Goal: Task Accomplishment & Management: Use online tool/utility

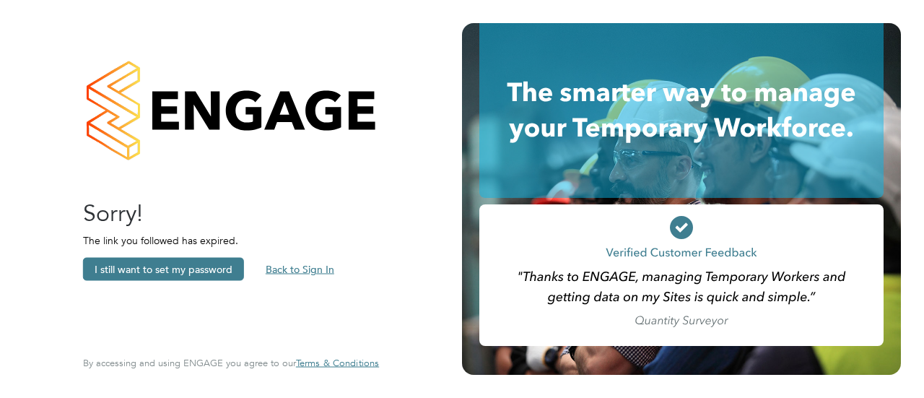
click at [303, 271] on button "Back to Sign In" at bounding box center [300, 269] width 92 height 23
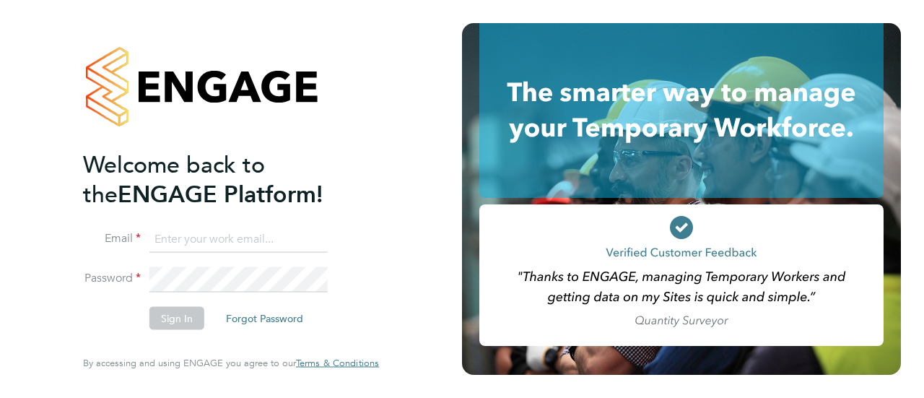
click at [242, 241] on input at bounding box center [238, 239] width 178 height 26
click at [266, 240] on input at bounding box center [238, 239] width 178 height 26
type input ","
type input "[PERSON_NAME][EMAIL_ADDRESS][PERSON_NAME][PERSON_NAME][DOMAIN_NAME]"
click at [277, 320] on button "Forgot Password" at bounding box center [264, 318] width 100 height 23
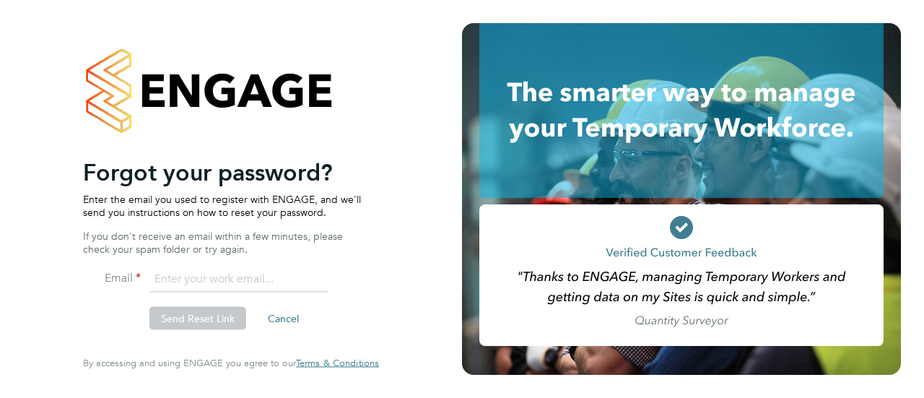
click at [243, 282] on input "email" at bounding box center [238, 279] width 178 height 26
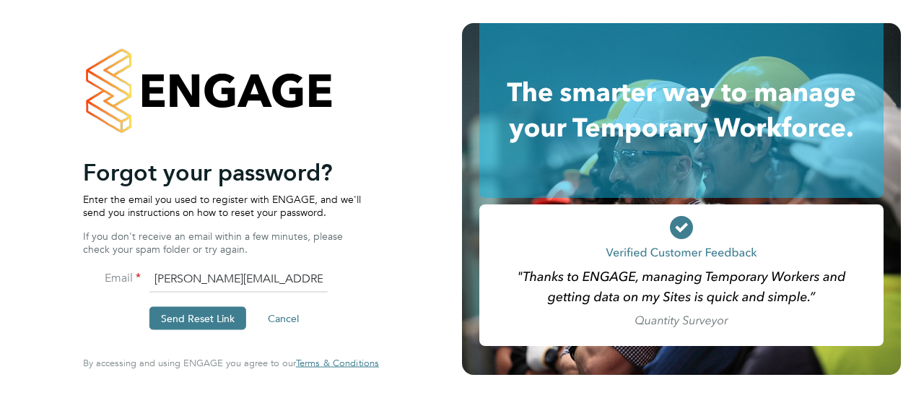
type input "[PERSON_NAME][EMAIL_ADDRESS][PERSON_NAME][PERSON_NAME][DOMAIN_NAME]"
click at [230, 310] on button "Send Reset Link" at bounding box center [197, 318] width 97 height 23
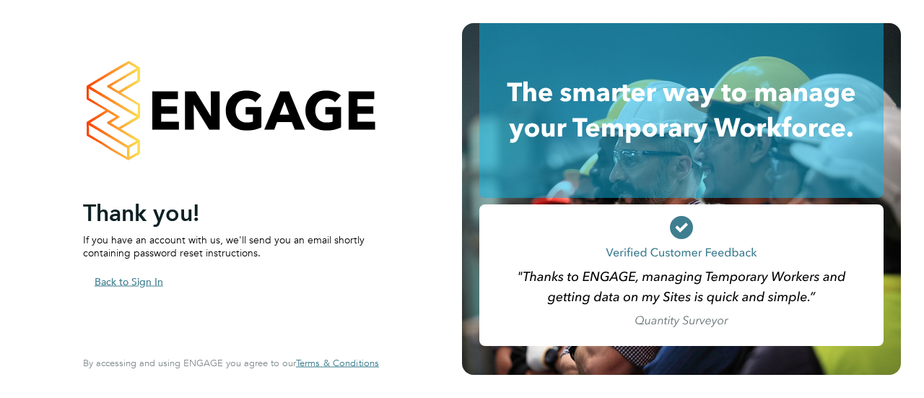
click at [119, 276] on button "Back to Sign In" at bounding box center [129, 280] width 92 height 23
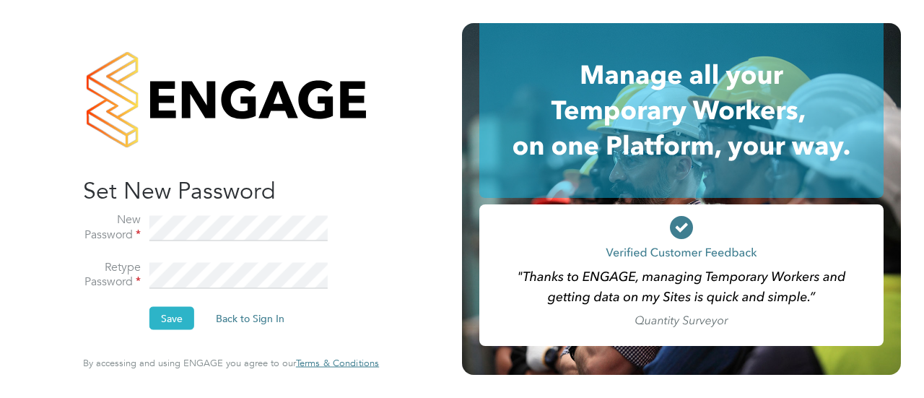
click at [185, 317] on button "Save" at bounding box center [171, 318] width 45 height 23
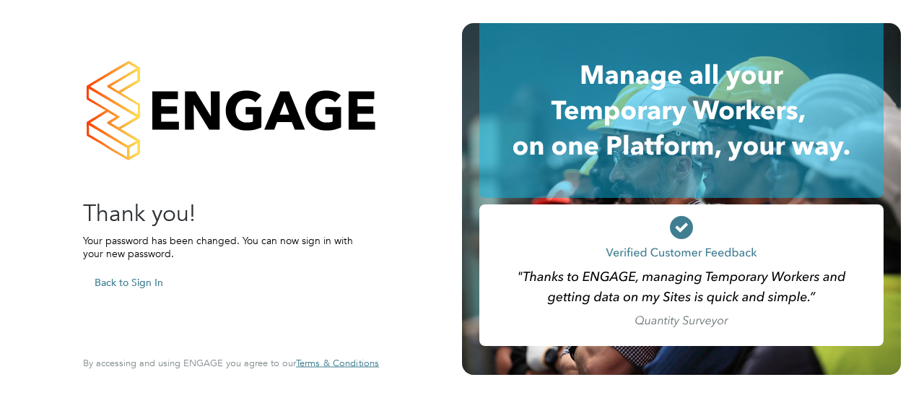
click at [137, 282] on button "Back to Sign In" at bounding box center [129, 282] width 92 height 23
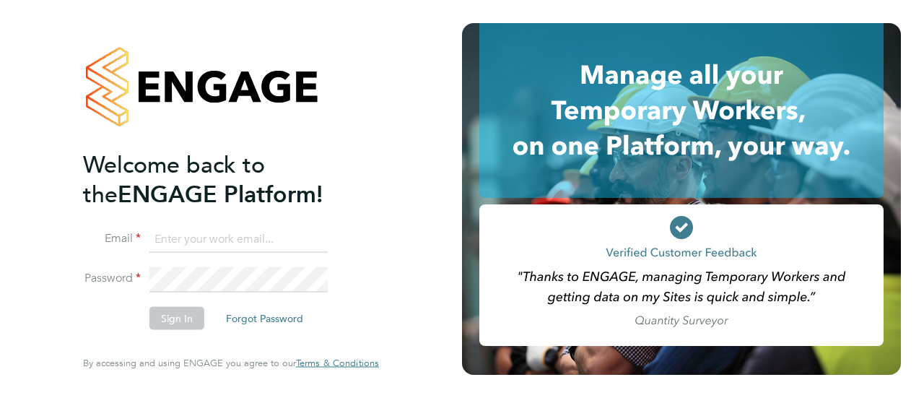
click at [189, 246] on input at bounding box center [238, 239] width 178 height 26
click at [229, 236] on input at bounding box center [238, 239] width 178 height 26
type input "[PERSON_NAME][EMAIL_ADDRESS][PERSON_NAME][PERSON_NAME][DOMAIN_NAME]"
click at [176, 312] on button "Sign In" at bounding box center [176, 318] width 55 height 23
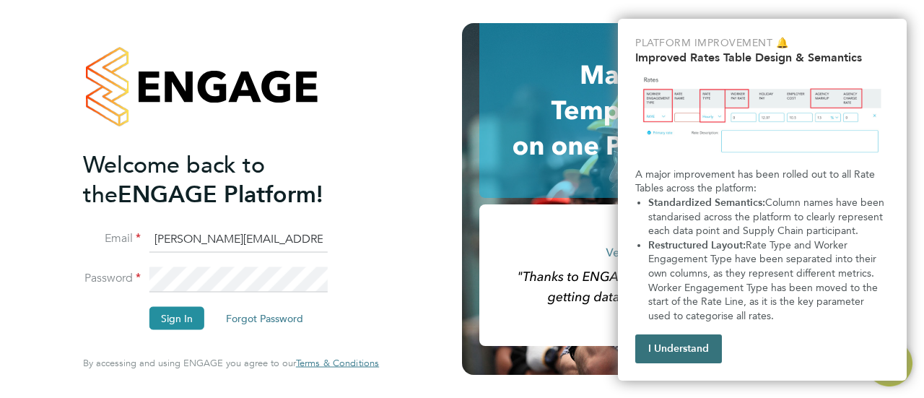
click at [662, 349] on button "I Understand" at bounding box center [678, 348] width 87 height 29
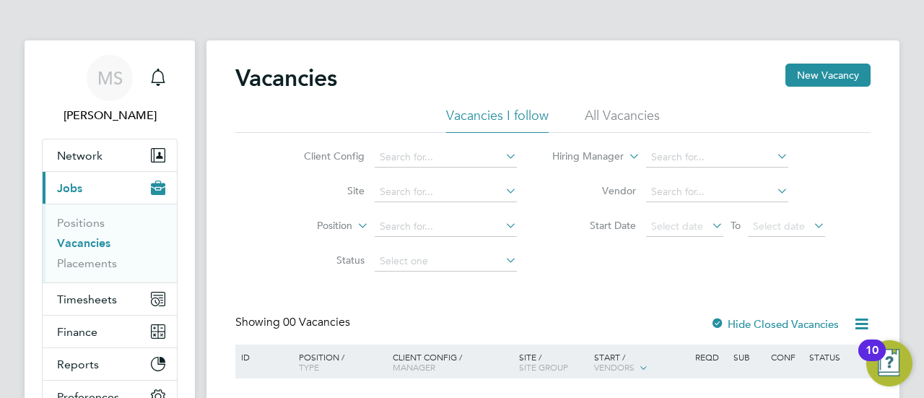
click at [92, 242] on link "Vacancies" at bounding box center [83, 243] width 53 height 14
click at [89, 187] on button "Current page: Jobs" at bounding box center [110, 188] width 134 height 32
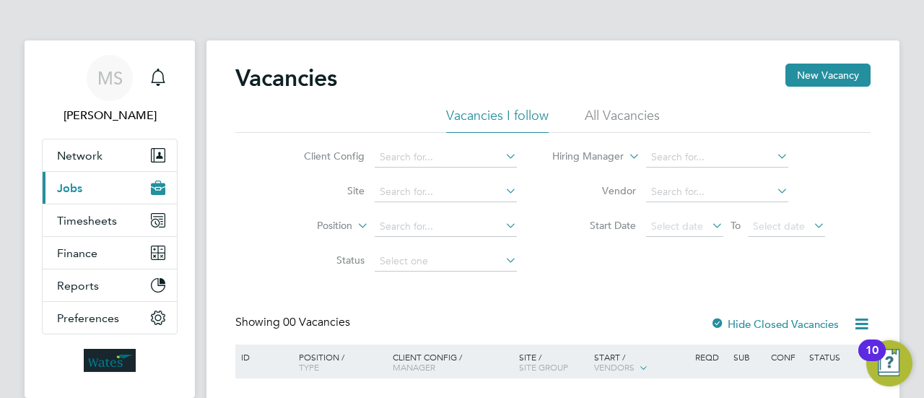
click at [89, 185] on button "Current page: Jobs" at bounding box center [110, 188] width 134 height 32
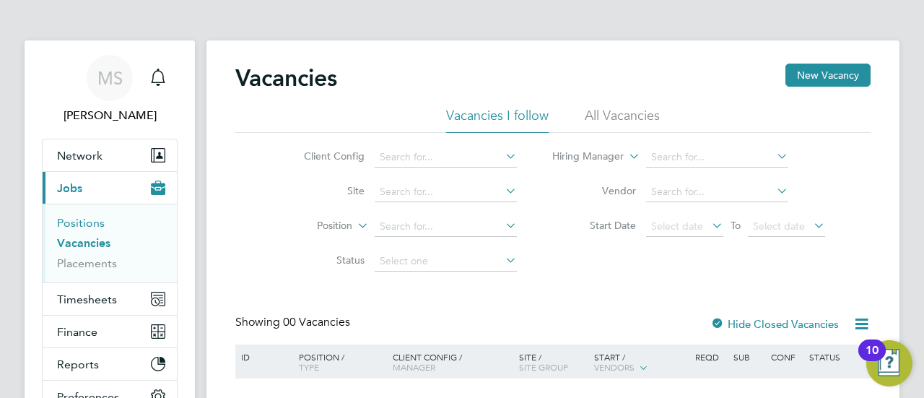
click at [89, 217] on link "Positions" at bounding box center [81, 223] width 48 height 14
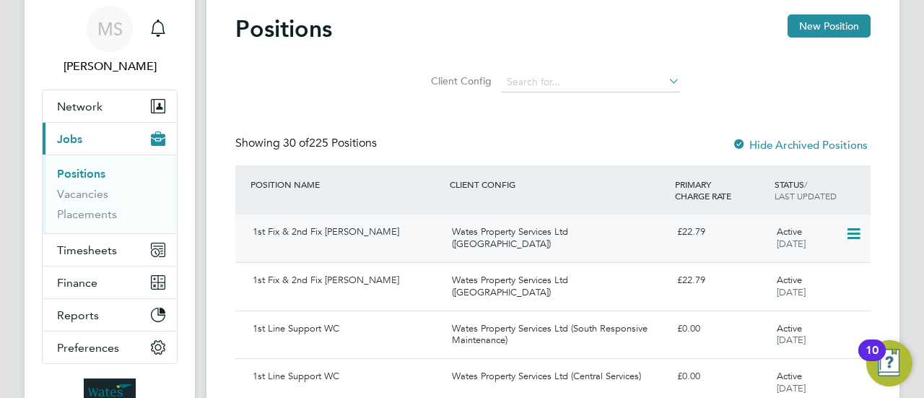
scroll to position [72, 0]
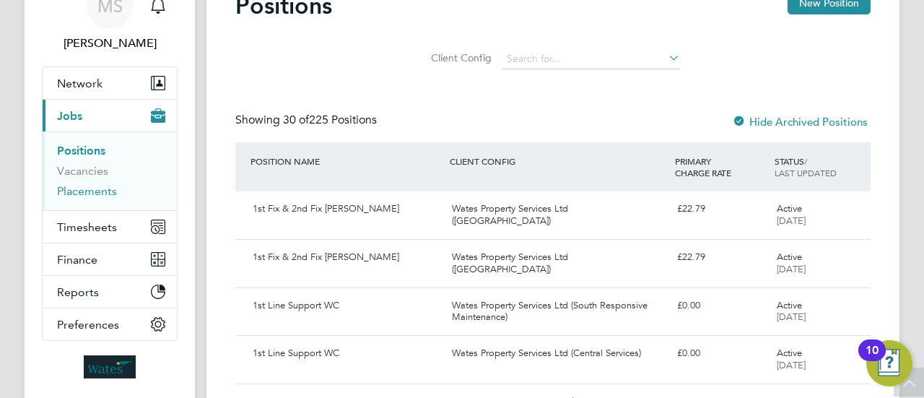
click at [95, 192] on link "Placements" at bounding box center [87, 191] width 60 height 14
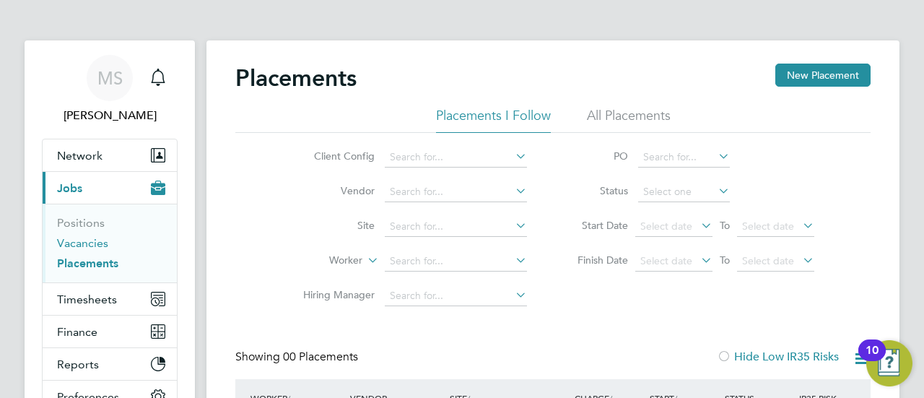
click at [105, 245] on link "Vacancies" at bounding box center [82, 243] width 51 height 14
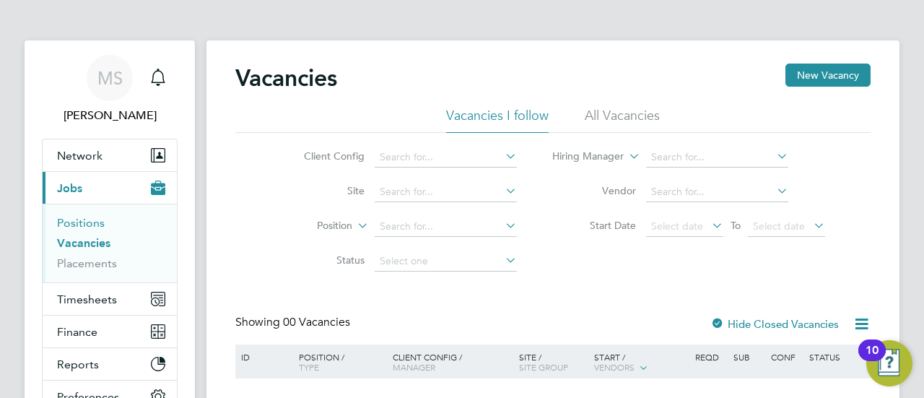
click at [97, 218] on link "Positions" at bounding box center [81, 223] width 48 height 14
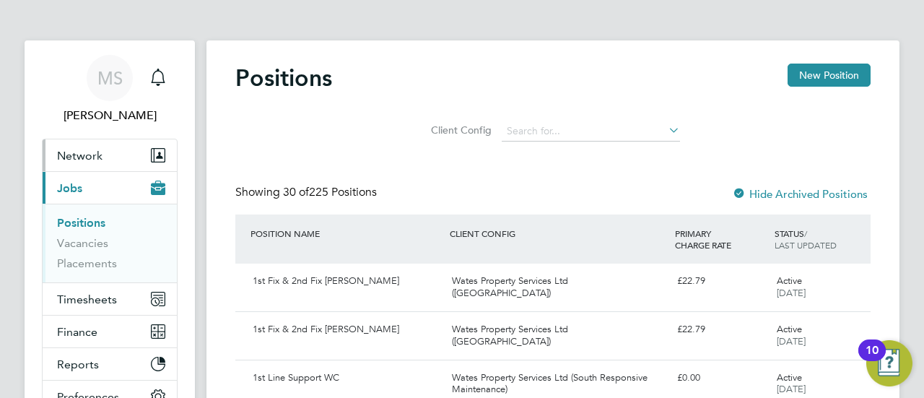
click at [88, 153] on span "Network" at bounding box center [79, 156] width 45 height 14
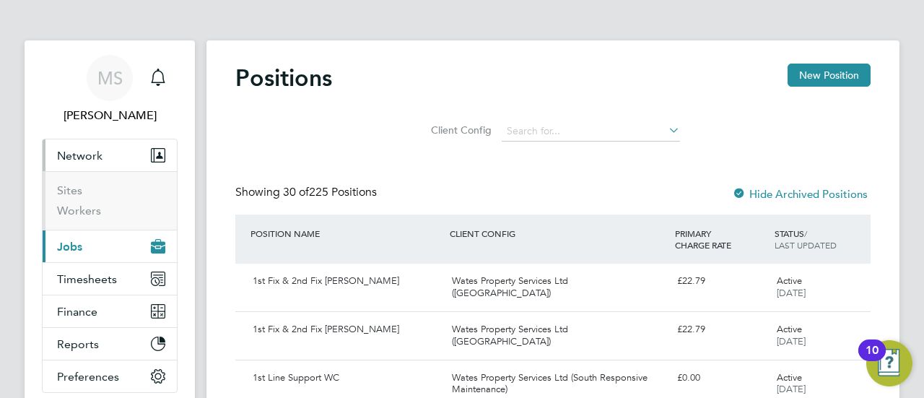
click at [88, 153] on span "Network" at bounding box center [79, 156] width 45 height 14
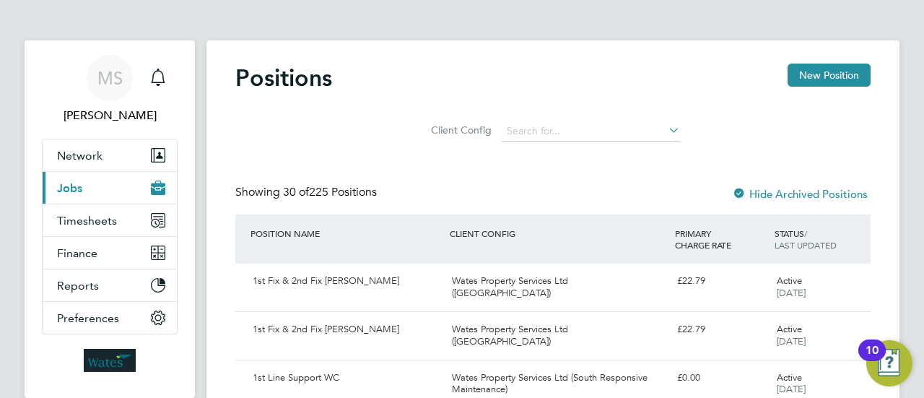
click at [79, 193] on span "Jobs" at bounding box center [69, 188] width 25 height 14
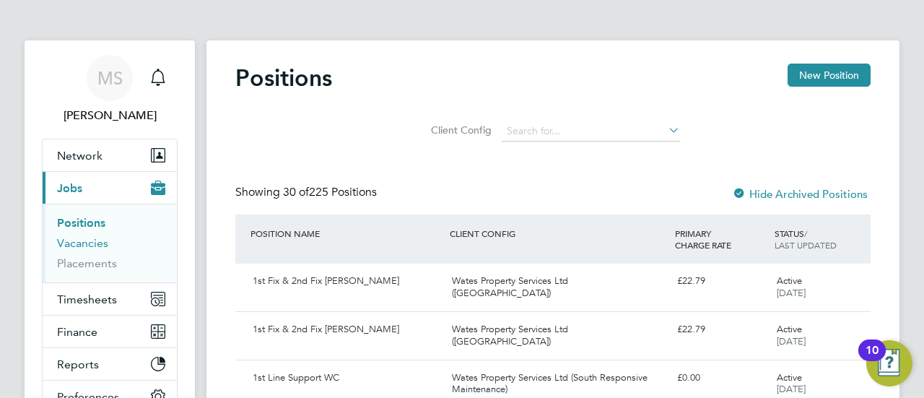
click at [78, 236] on link "Vacancies" at bounding box center [82, 243] width 51 height 14
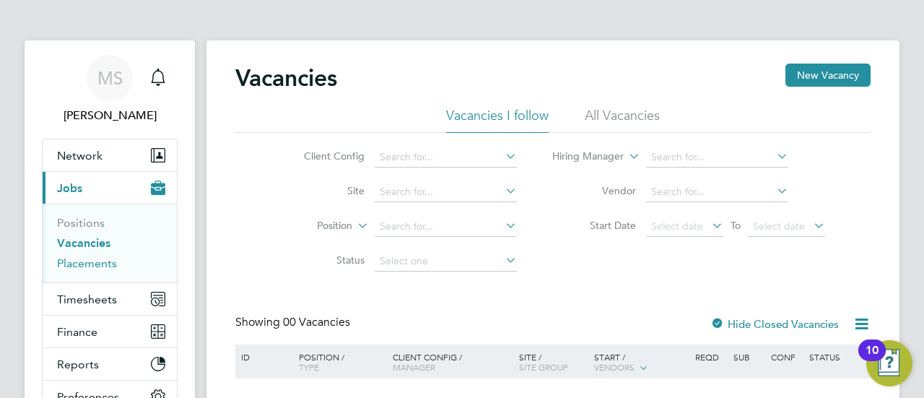
click at [87, 263] on link "Placements" at bounding box center [87, 263] width 60 height 14
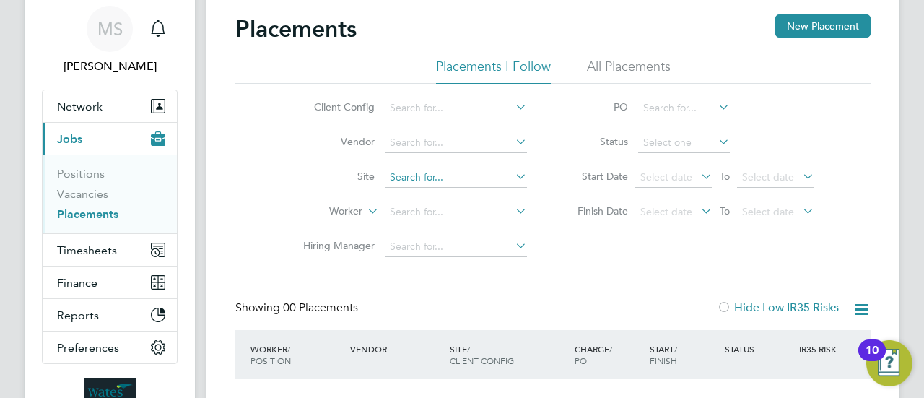
scroll to position [72, 0]
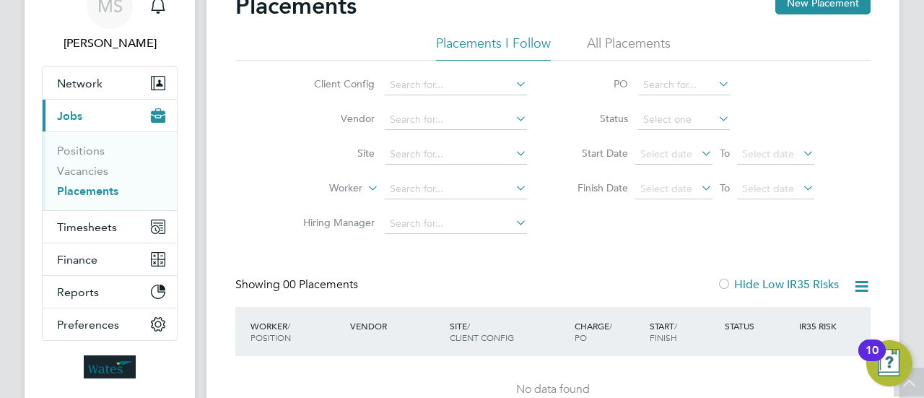
click at [470, 44] on li "Placements I Follow" at bounding box center [493, 48] width 115 height 26
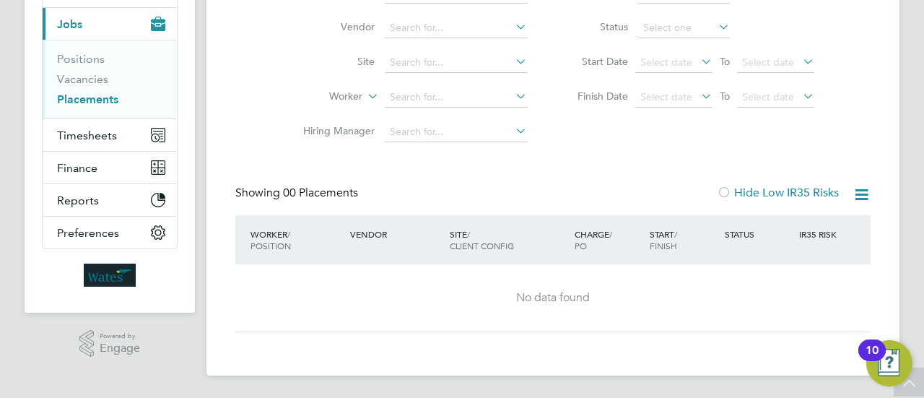
scroll to position [0, 0]
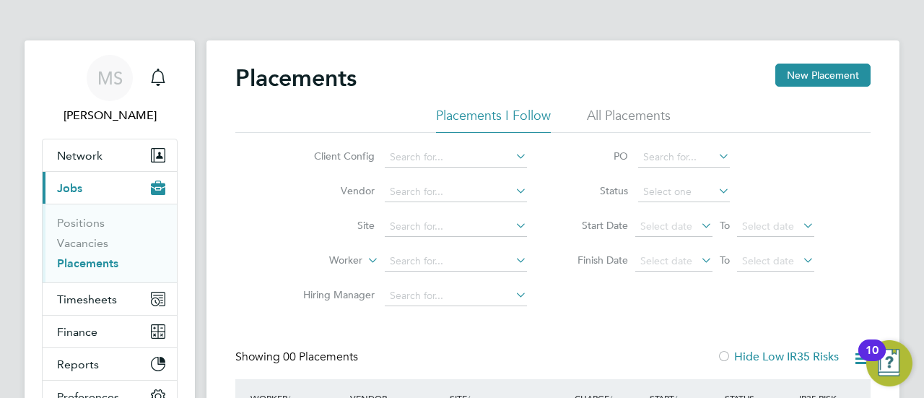
click at [643, 110] on li "All Placements" at bounding box center [629, 120] width 84 height 26
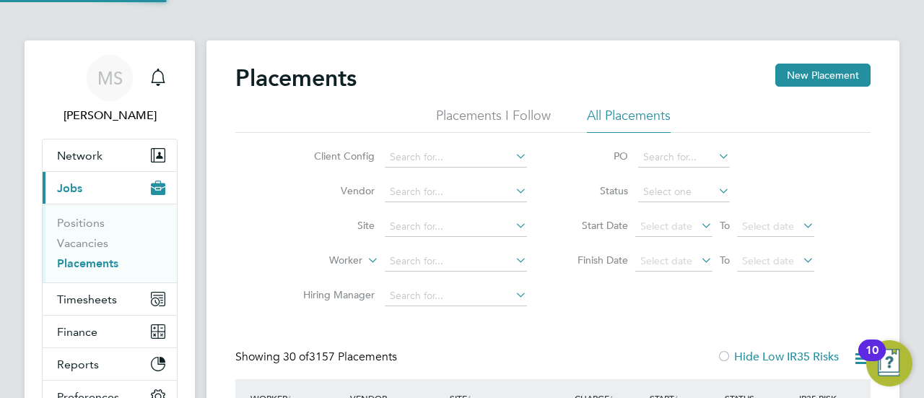
click at [450, 113] on li "Placements I Follow" at bounding box center [493, 120] width 115 height 26
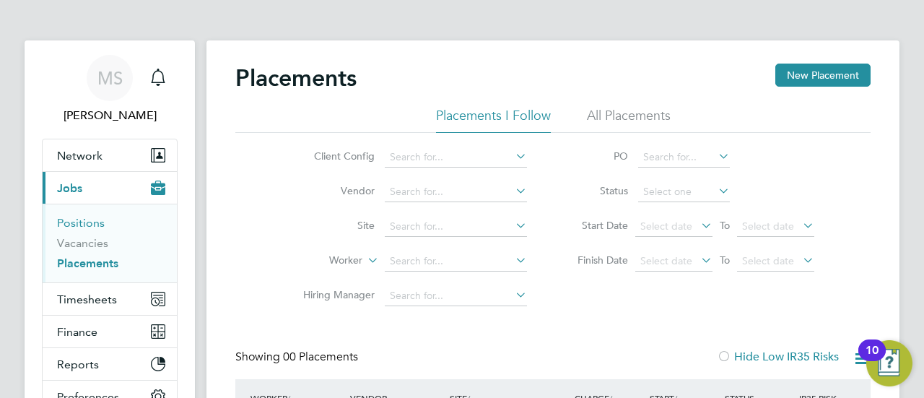
click at [94, 223] on link "Positions" at bounding box center [81, 223] width 48 height 14
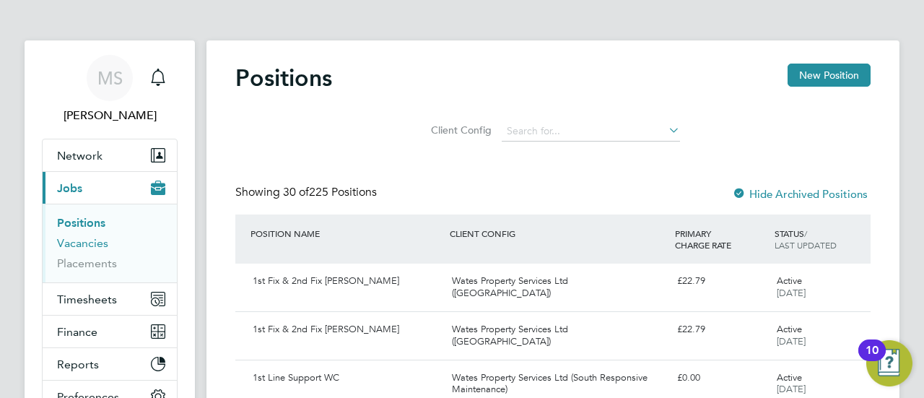
click at [85, 240] on link "Vacancies" at bounding box center [82, 243] width 51 height 14
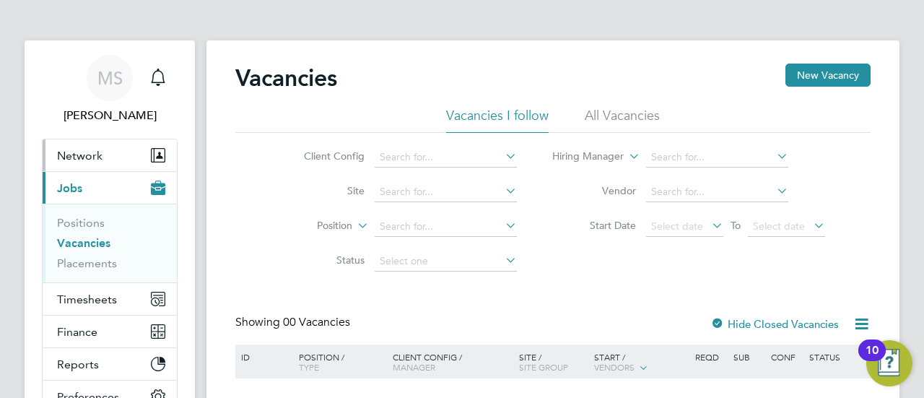
click at [117, 161] on button "Network" at bounding box center [110, 155] width 134 height 32
click at [89, 242] on link "Vacancies" at bounding box center [83, 243] width 53 height 14
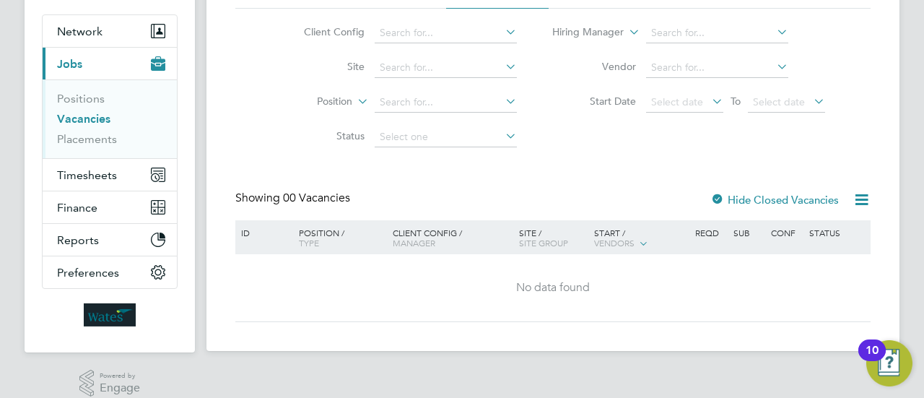
scroll to position [139, 0]
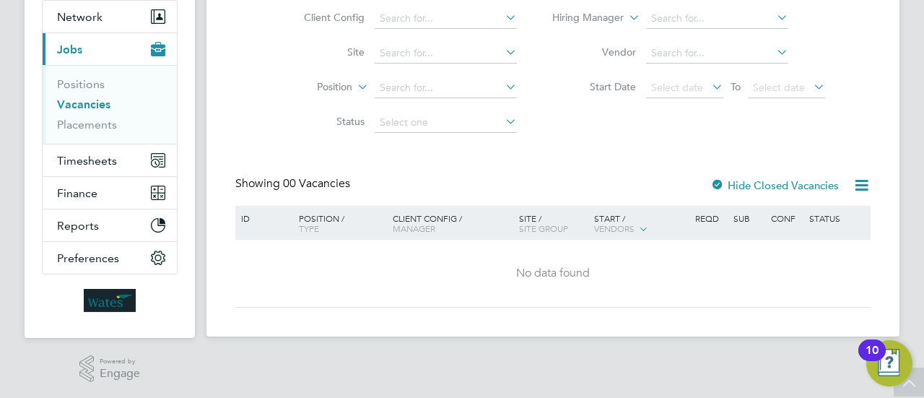
click at [864, 183] on icon at bounding box center [861, 185] width 18 height 18
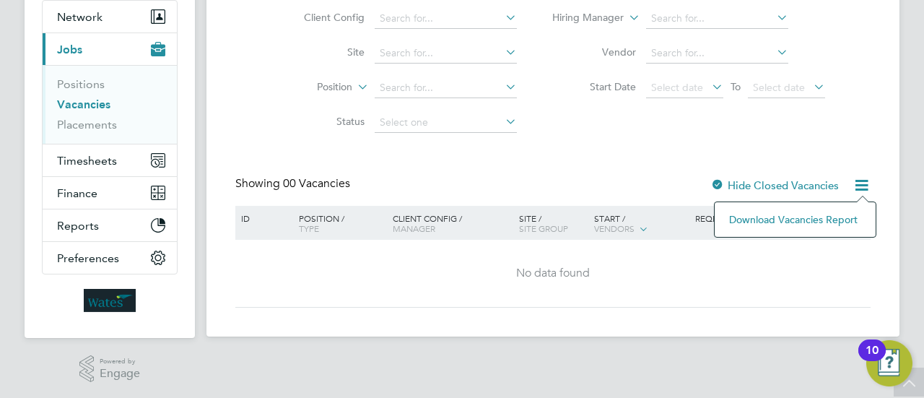
click at [864, 144] on div "Vacancies New Vacancy Vacancies I follow All Vacancies Client Config Site Posit…" at bounding box center [552, 116] width 635 height 382
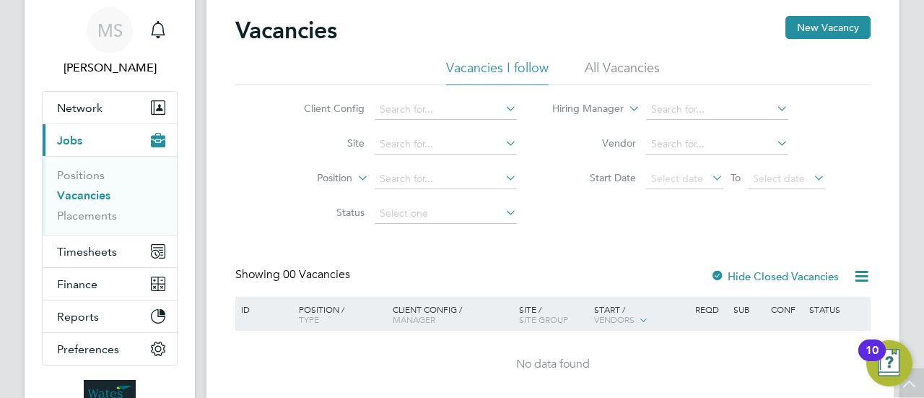
scroll to position [0, 0]
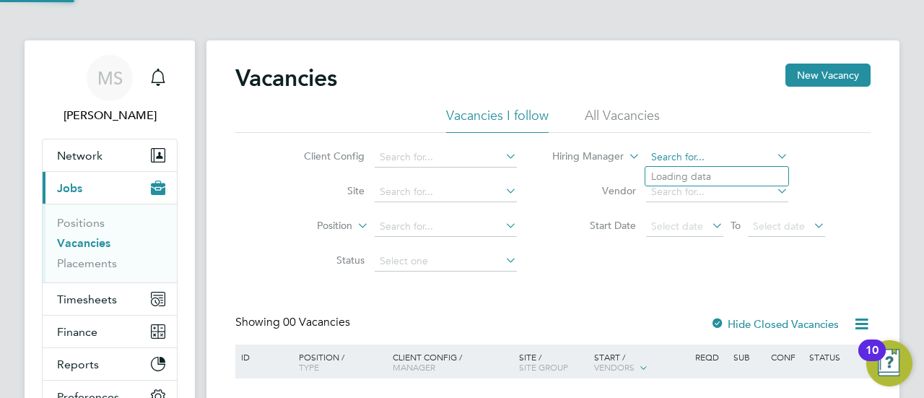
click at [715, 164] on input at bounding box center [717, 157] width 142 height 20
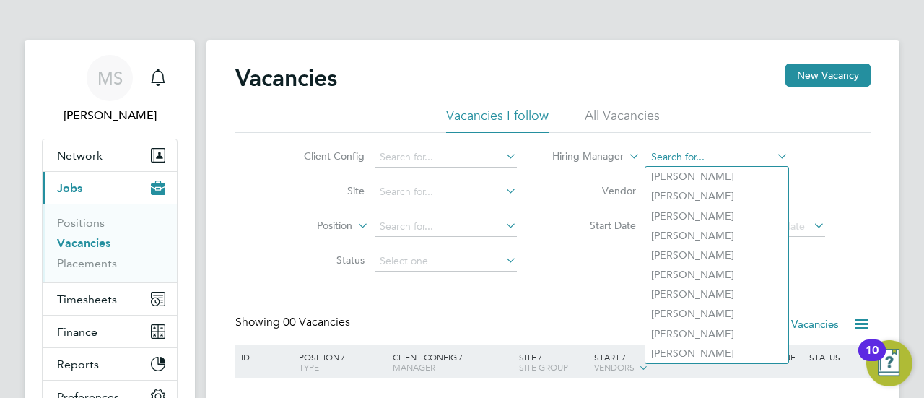
click at [715, 164] on input at bounding box center [717, 157] width 142 height 20
click at [621, 118] on li "All Vacancies" at bounding box center [621, 120] width 75 height 26
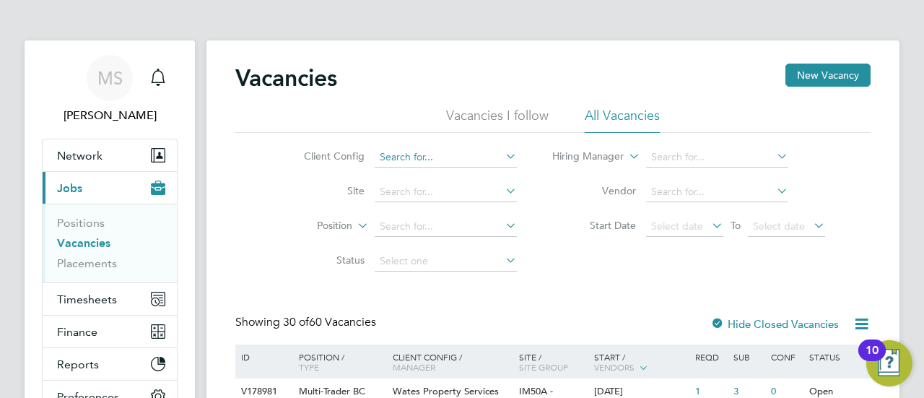
click at [468, 153] on input at bounding box center [445, 157] width 142 height 20
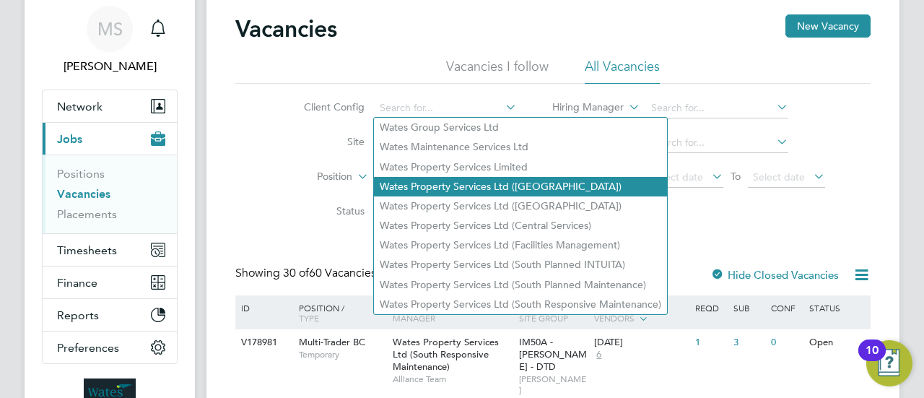
scroll to position [72, 0]
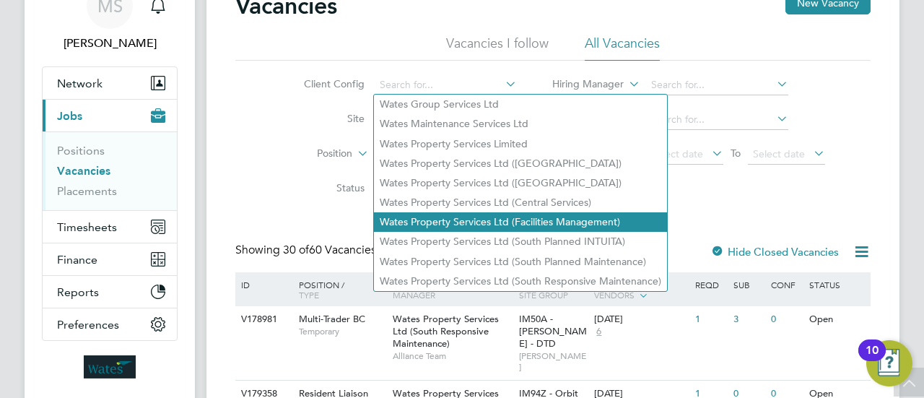
click at [486, 216] on li "Wates Property Services Ltd (Facilities Management)" at bounding box center [520, 221] width 293 height 19
type input "Wates Property Services Ltd (Facilities Management)"
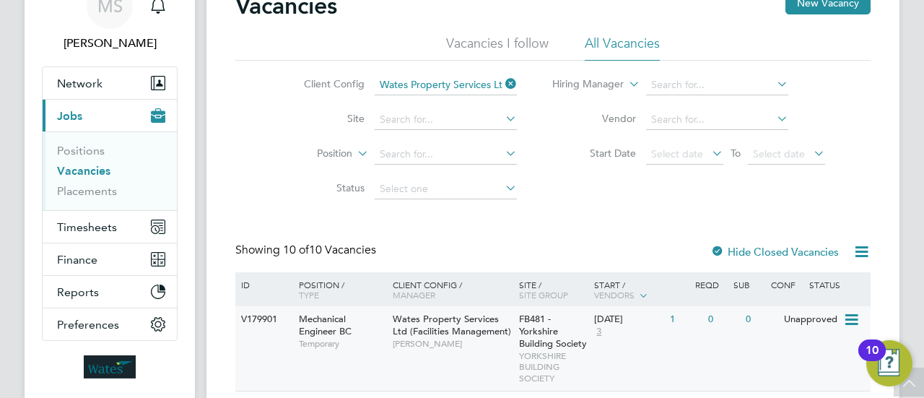
click at [846, 318] on icon at bounding box center [850, 319] width 14 height 17
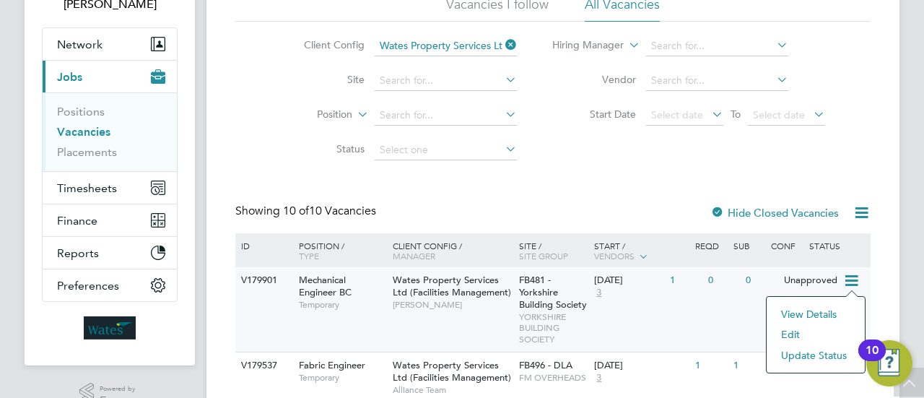
scroll to position [144, 0]
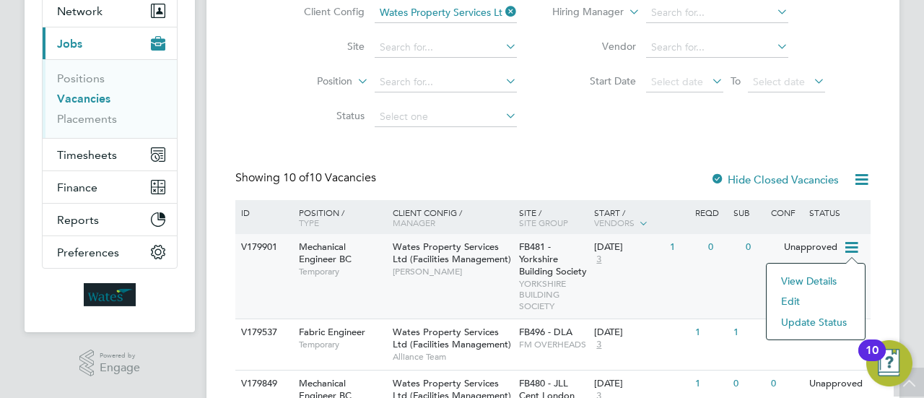
click at [319, 258] on span "Mechanical Engineer BC" at bounding box center [325, 252] width 53 height 25
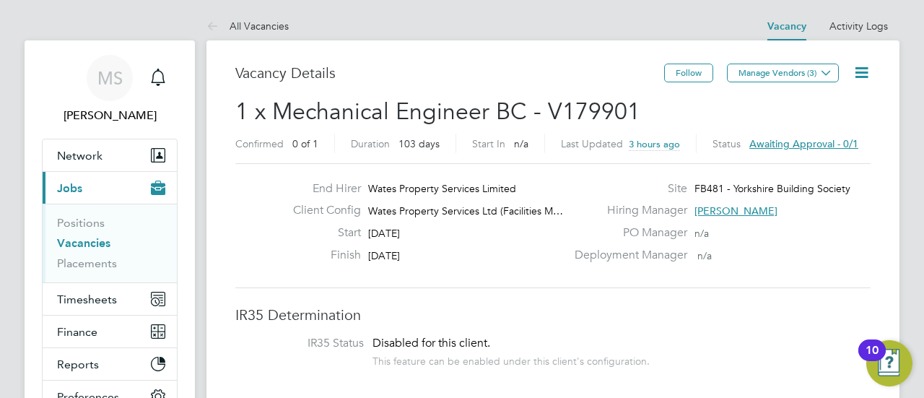
click at [803, 142] on span "Awaiting approval - 0/1" at bounding box center [803, 143] width 109 height 13
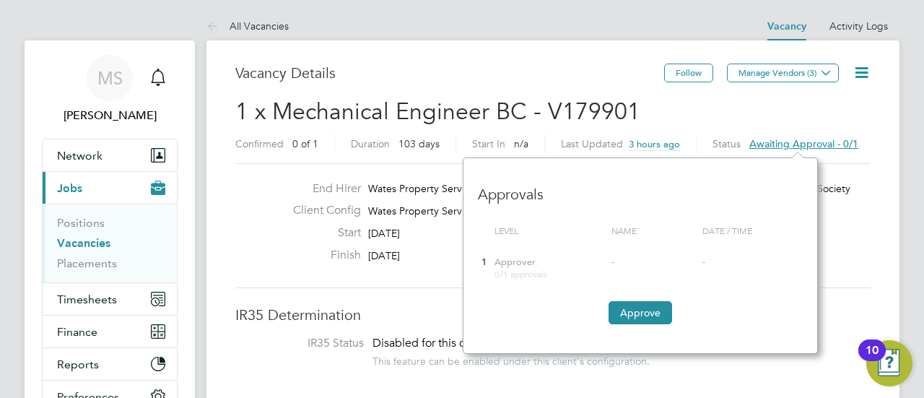
scroll to position [196, 354]
click at [623, 310] on button "Approve" at bounding box center [639, 312] width 63 height 23
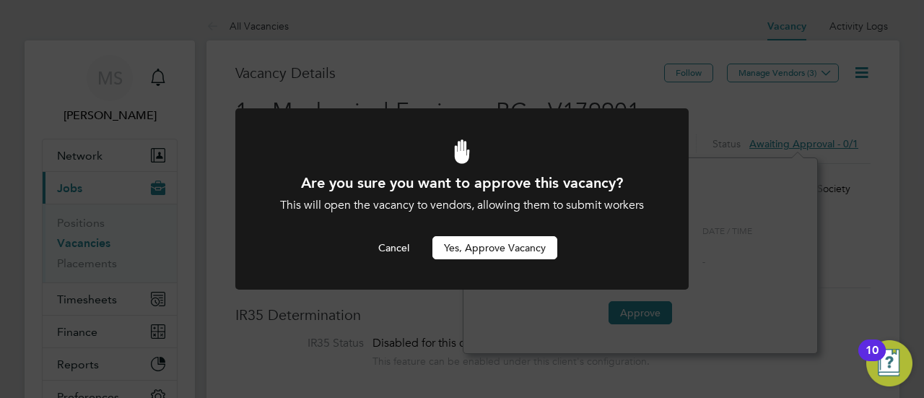
click at [472, 249] on button "Yes, Approve Vacancy" at bounding box center [494, 247] width 125 height 23
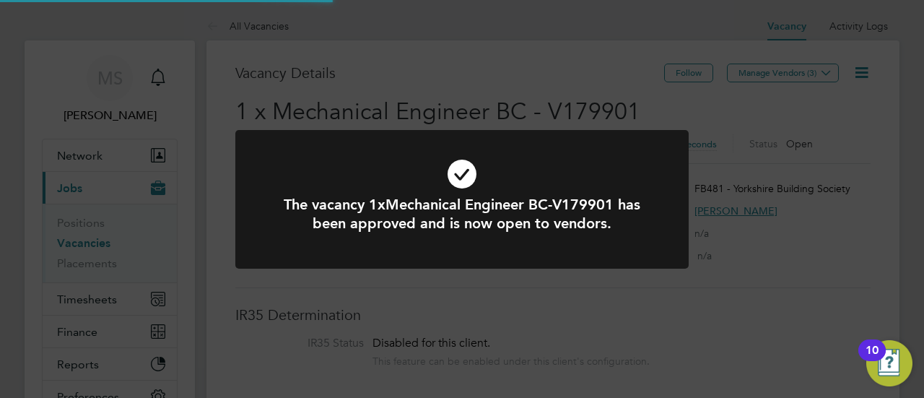
scroll to position [25, 225]
